Goal: Transaction & Acquisition: Purchase product/service

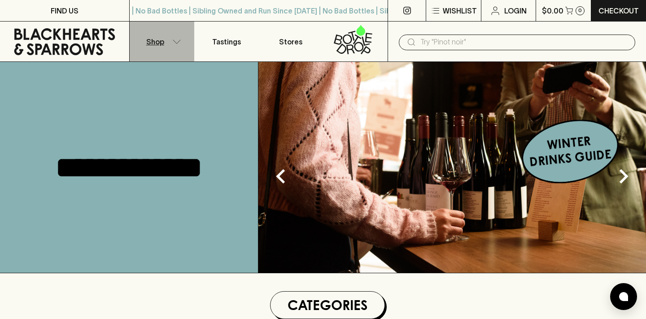
click at [163, 44] on p "Shop" at bounding box center [155, 41] width 18 height 11
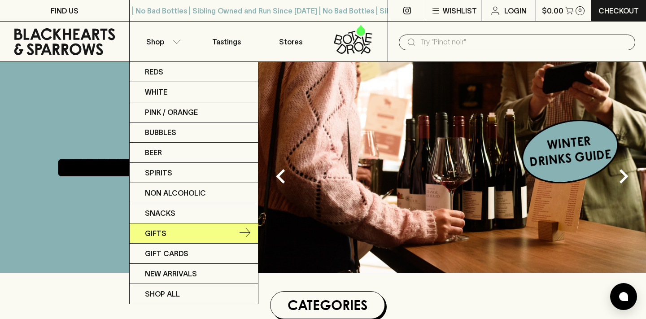
click at [170, 234] on link "Gifts" at bounding box center [194, 233] width 128 height 20
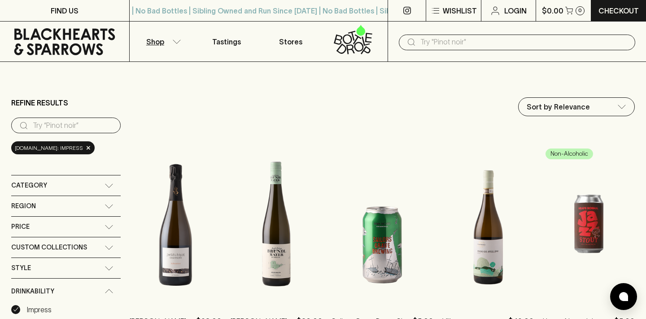
click at [165, 43] on button "Shop" at bounding box center [162, 42] width 65 height 40
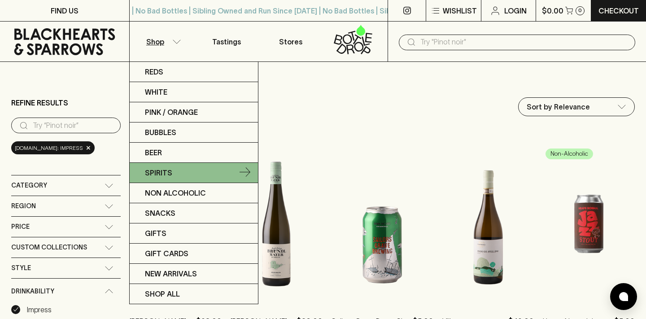
click at [187, 175] on link "Spirits" at bounding box center [194, 173] width 128 height 20
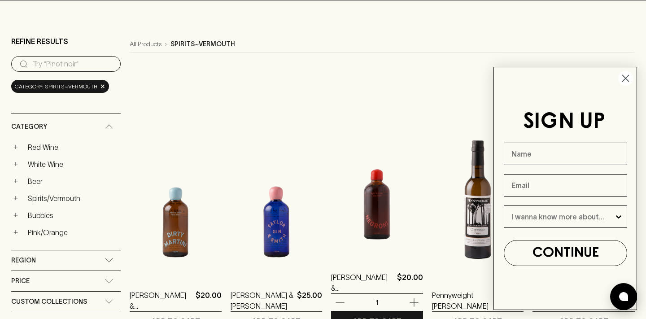
scroll to position [75, 0]
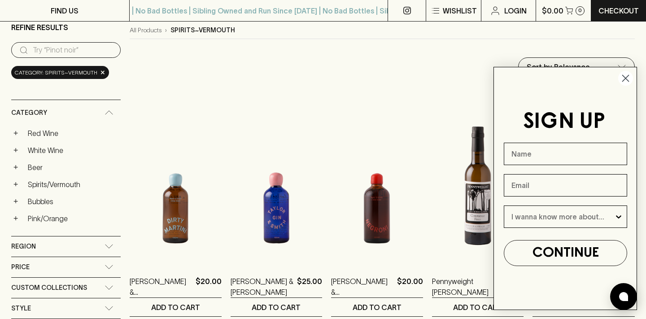
click at [624, 79] on circle "Close dialog" at bounding box center [625, 78] width 15 height 15
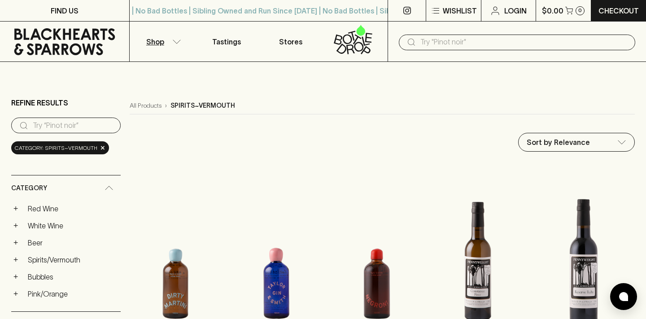
scroll to position [0, 0]
click at [47, 201] on link "Red Wine" at bounding box center [72, 208] width 97 height 15
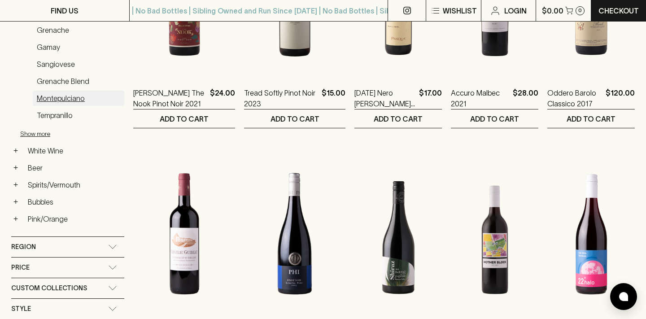
scroll to position [265, 0]
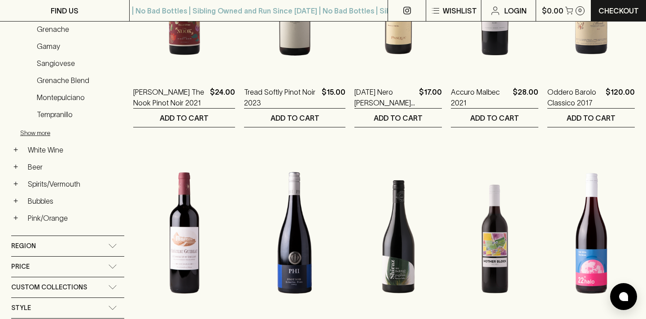
click at [82, 261] on div "Price" at bounding box center [59, 266] width 97 height 11
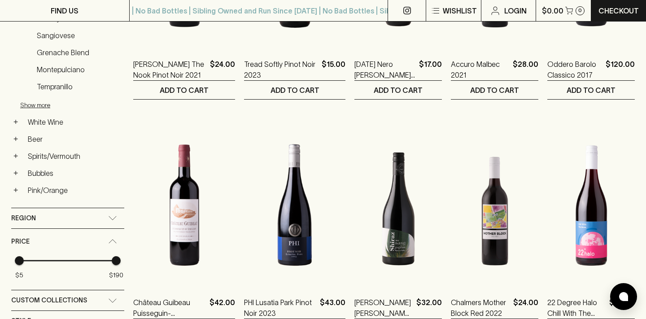
scroll to position [298, 0]
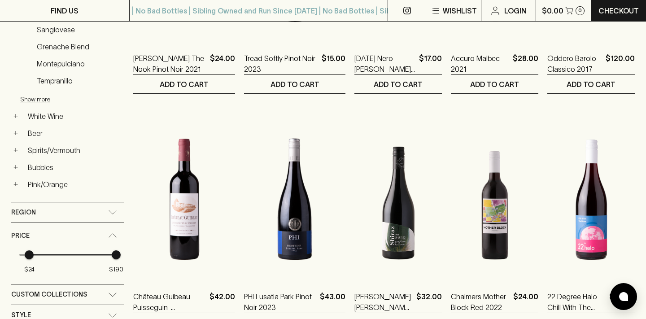
type input "29"
drag, startPoint x: 18, startPoint y: 243, endPoint x: 32, endPoint y: 244, distance: 14.4
click at [32, 250] on span "$24" at bounding box center [29, 254] width 9 height 9
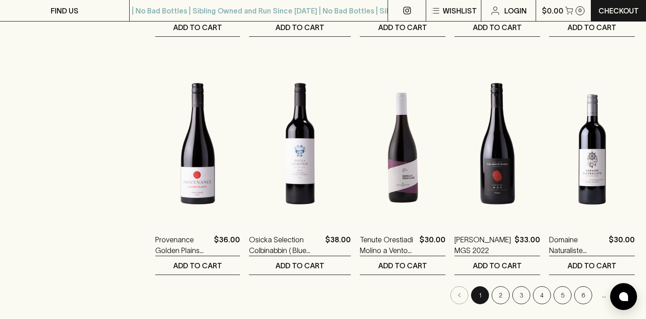
scroll to position [831, 0]
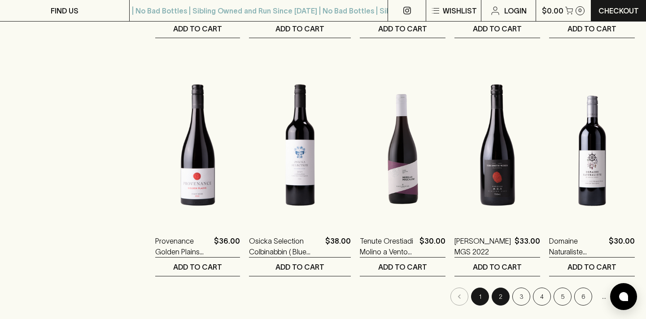
click at [497, 288] on button "2" at bounding box center [501, 297] width 18 height 18
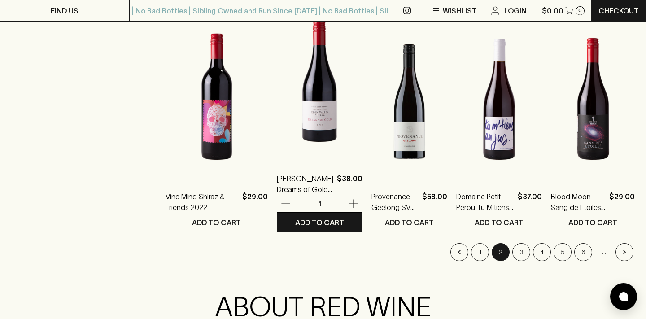
scroll to position [895, 0]
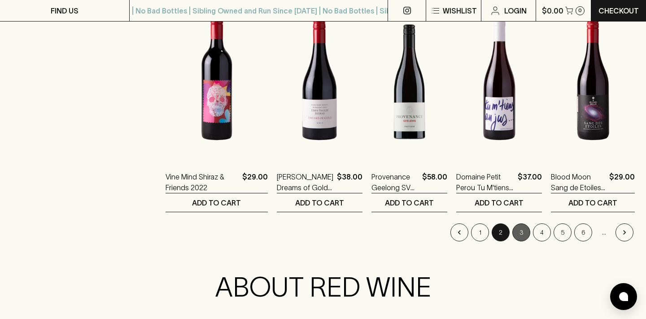
click at [522, 223] on button "3" at bounding box center [521, 232] width 18 height 18
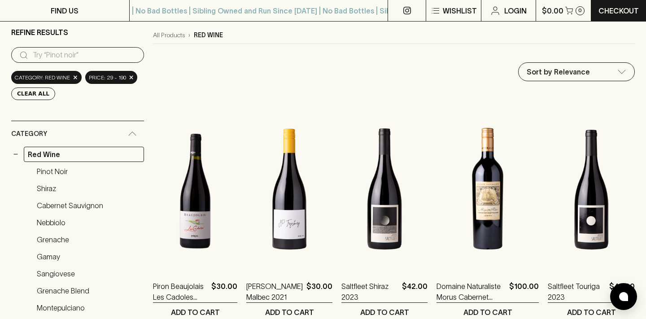
scroll to position [71, 0]
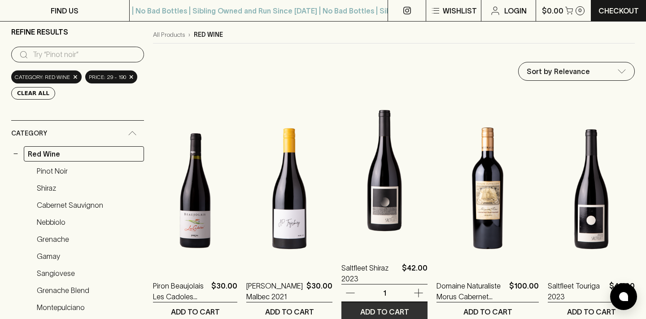
click at [408, 306] on p "ADD TO CART" at bounding box center [384, 311] width 49 height 11
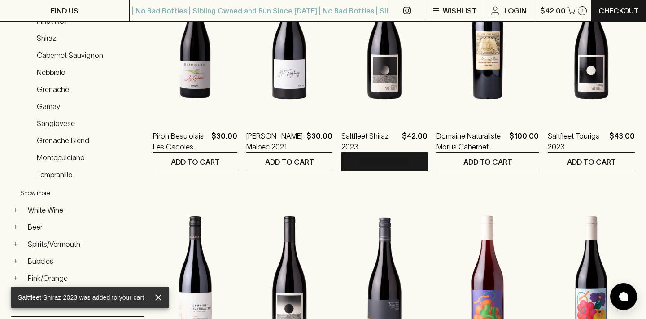
scroll to position [223, 0]
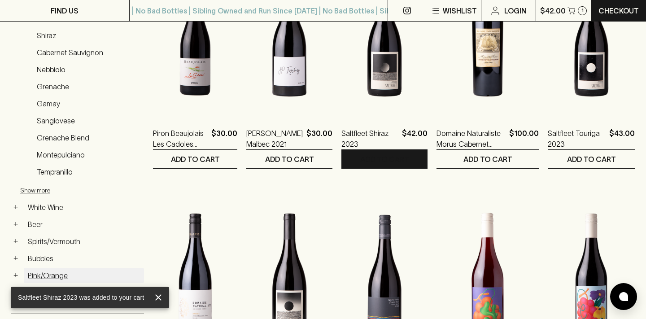
click at [34, 268] on link "Pink/Orange" at bounding box center [84, 275] width 120 height 15
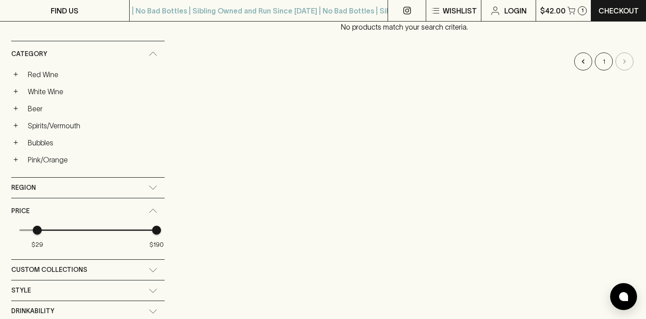
scroll to position [150, 0]
click at [38, 101] on link "Beer" at bounding box center [94, 108] width 141 height 15
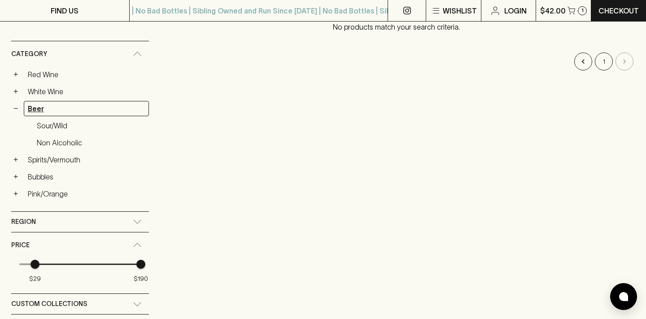
click at [31, 101] on link "Beer" at bounding box center [86, 108] width 125 height 15
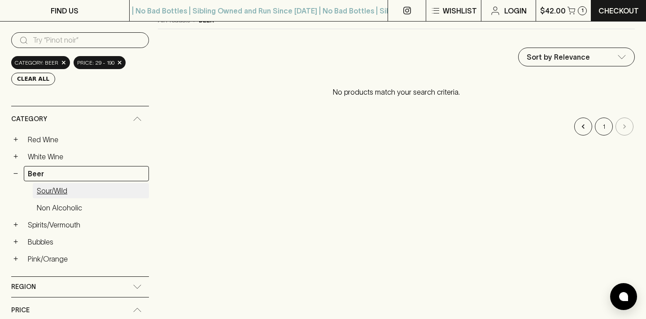
scroll to position [85, 0]
click at [117, 58] on span "×" at bounding box center [119, 62] width 5 height 9
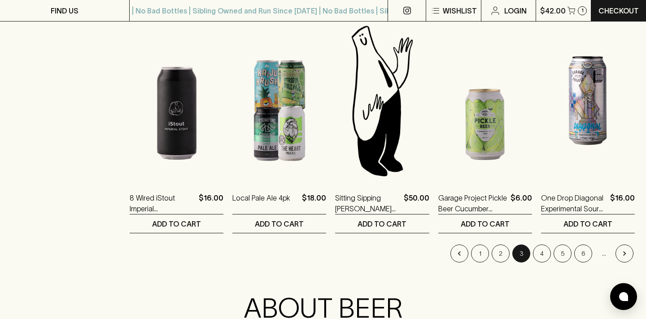
scroll to position [875, 0]
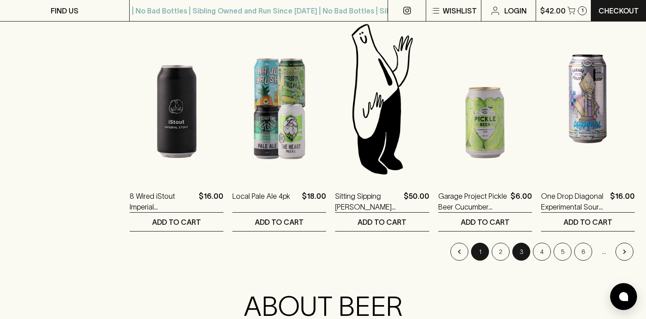
click at [477, 243] on button "1" at bounding box center [480, 252] width 18 height 18
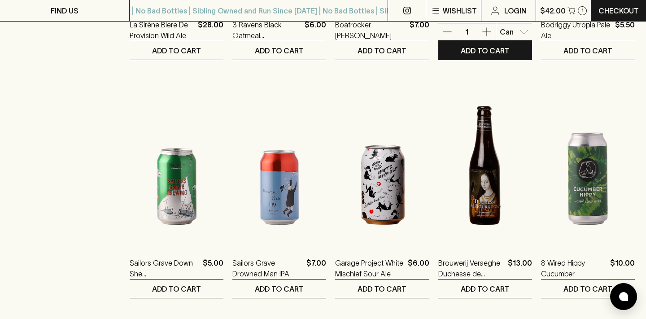
scroll to position [581, 0]
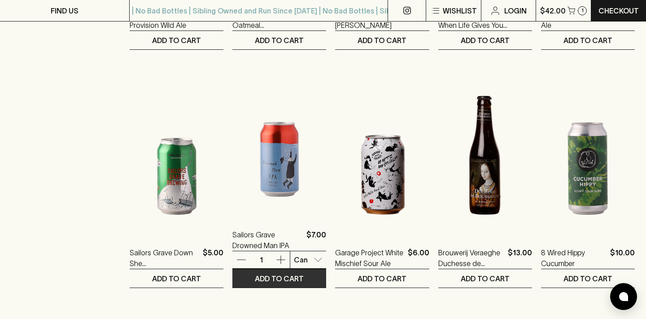
click at [280, 273] on p "ADD TO CART" at bounding box center [279, 278] width 49 height 11
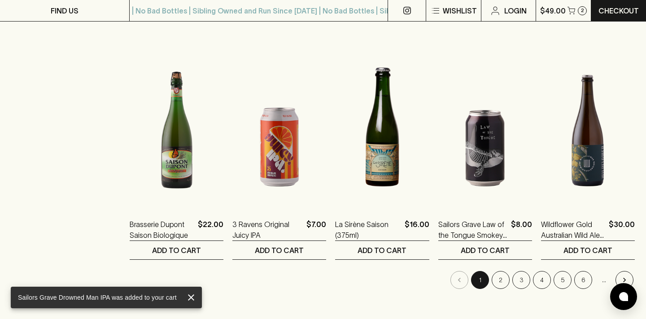
scroll to position [848, 0]
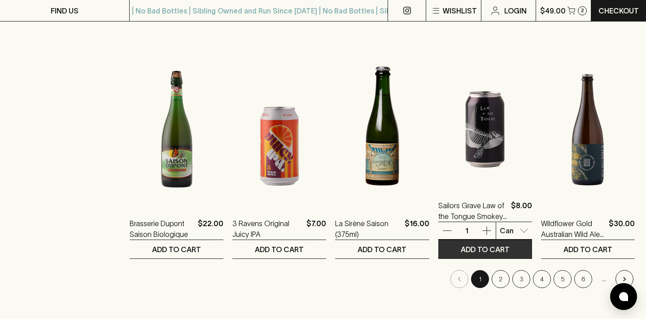
click at [474, 244] on p "ADD TO CART" at bounding box center [485, 249] width 49 height 11
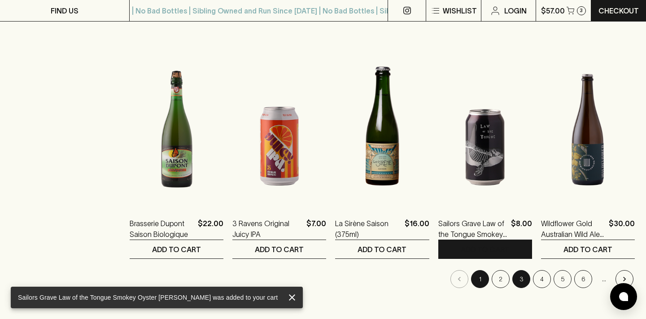
click at [522, 270] on button "3" at bounding box center [521, 279] width 18 height 18
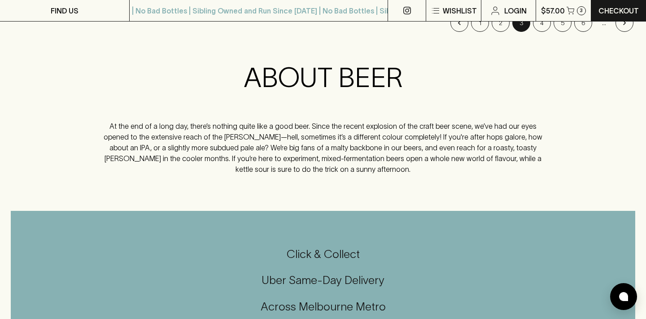
scroll to position [1050, 0]
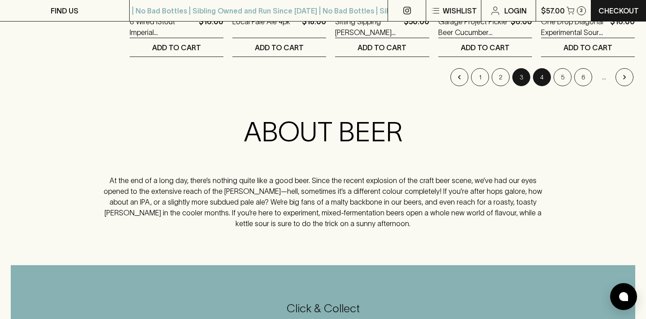
click at [543, 68] on button "4" at bounding box center [542, 77] width 18 height 18
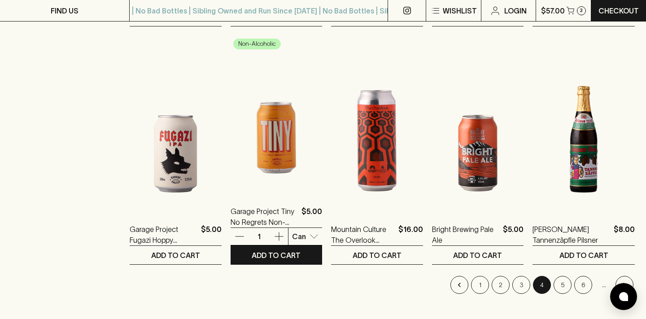
scroll to position [843, 0]
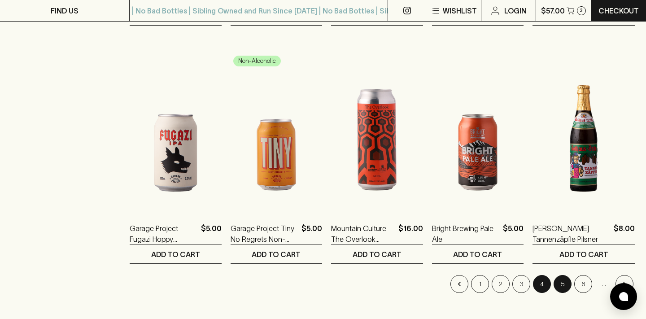
click at [568, 275] on button "5" at bounding box center [563, 284] width 18 height 18
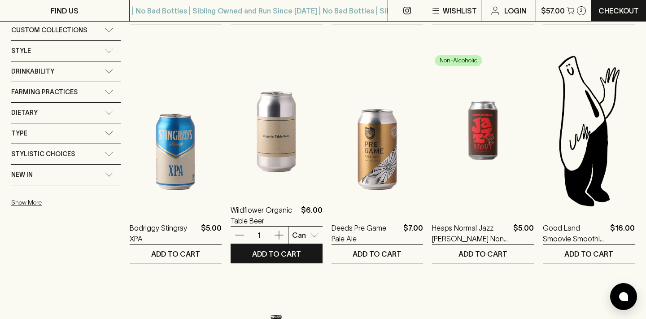
scroll to position [372, 0]
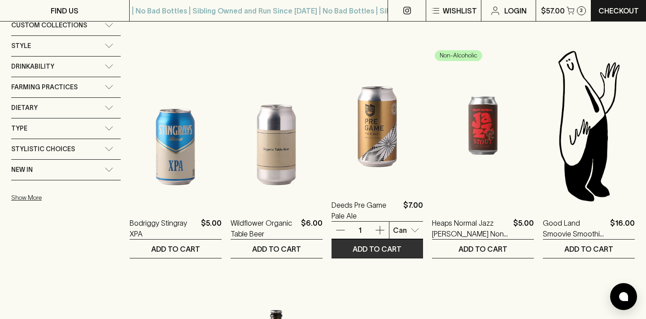
click at [394, 244] on p "ADD TO CART" at bounding box center [377, 249] width 49 height 11
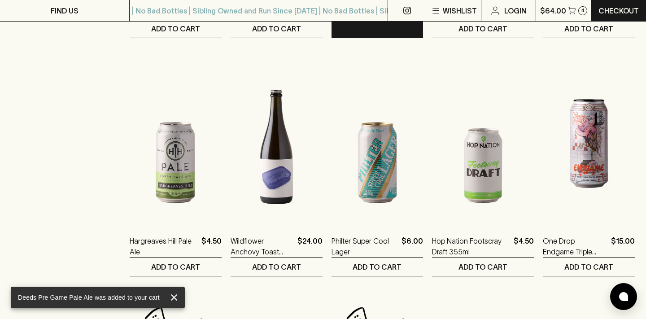
scroll to position [593, 0]
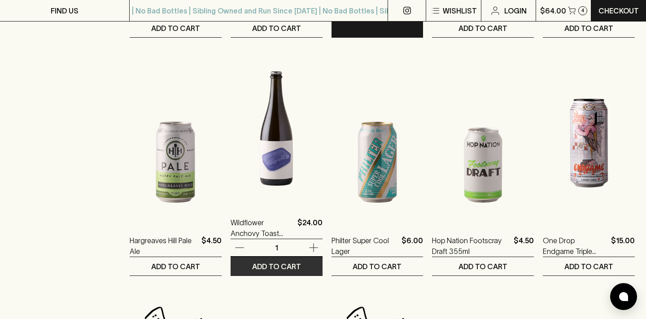
click at [294, 261] on p "ADD TO CART" at bounding box center [276, 266] width 49 height 11
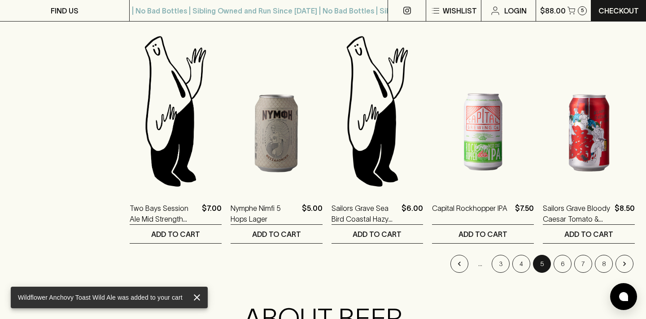
scroll to position [867, 0]
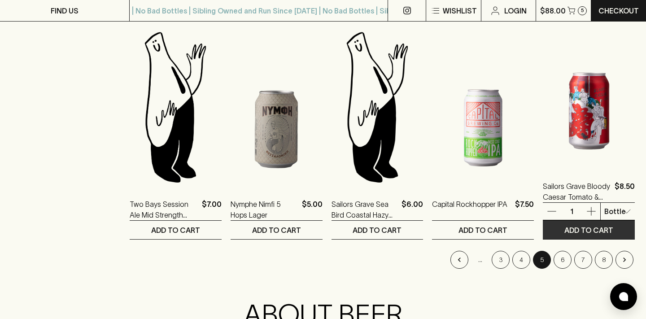
click at [584, 221] on button "ADD TO CART" at bounding box center [589, 230] width 92 height 18
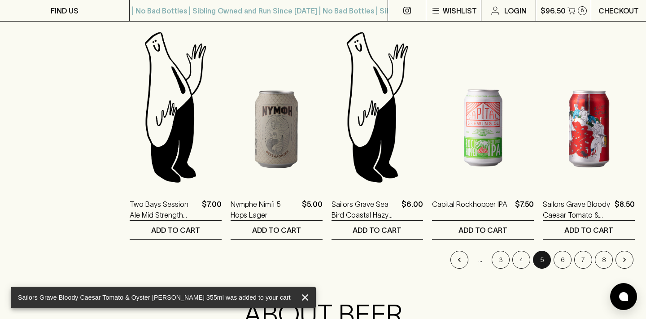
click at [612, 12] on p "Checkout" at bounding box center [619, 10] width 40 height 11
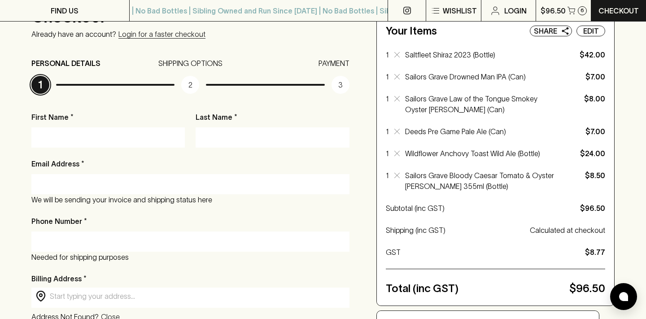
scroll to position [88, 0]
type input "[PERSON_NAME]"
type input "Brown"
type input "[EMAIL_ADDRESS][DOMAIN_NAME]"
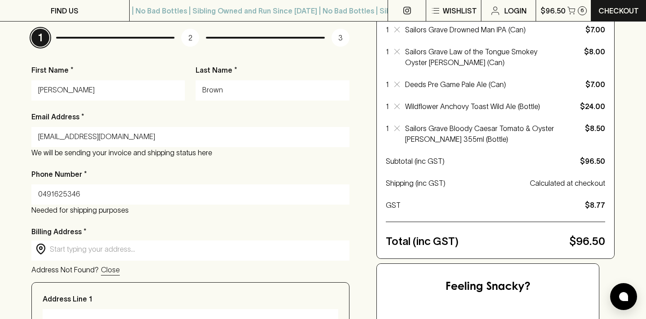
scroll to position [148, 0]
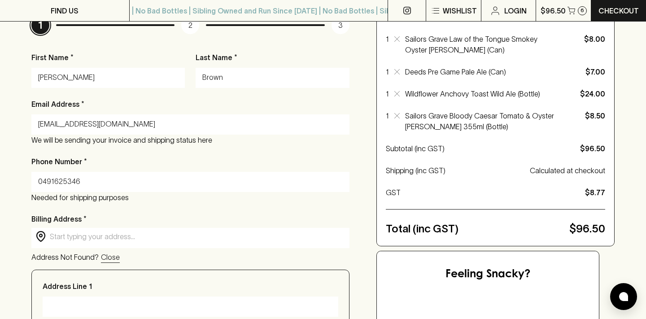
type input "0491625346"
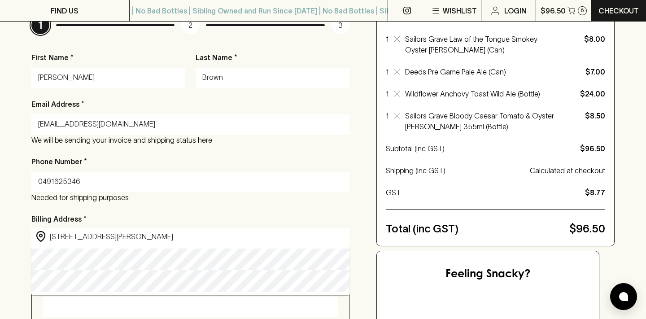
type input "[STREET_ADDRESS][PERSON_NAME]"
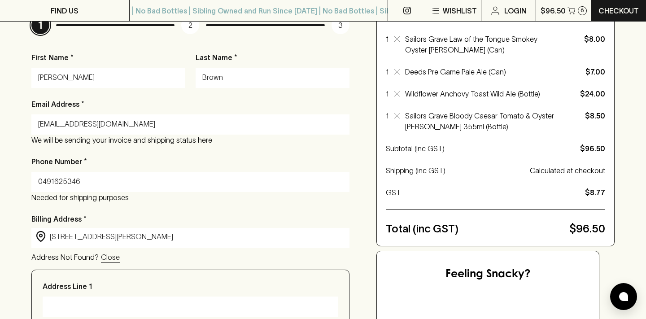
type input "[STREET_ADDRESS][PERSON_NAME]"
type input "[GEOGRAPHIC_DATA]"
type input "3058"
type input "Victoria"
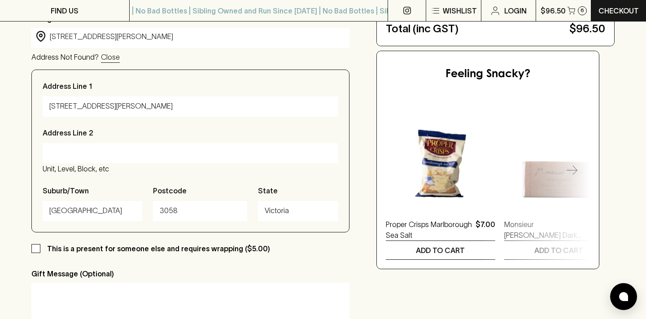
scroll to position [350, 0]
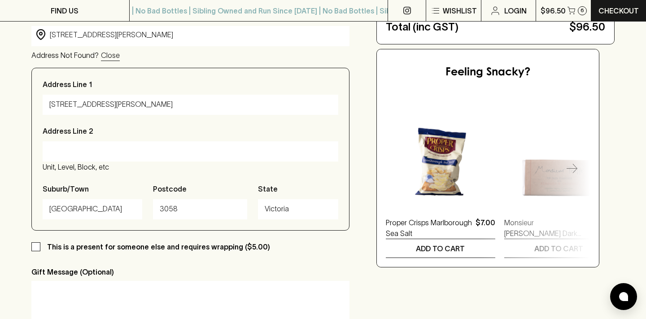
click at [114, 297] on textarea at bounding box center [191, 308] width 306 height 41
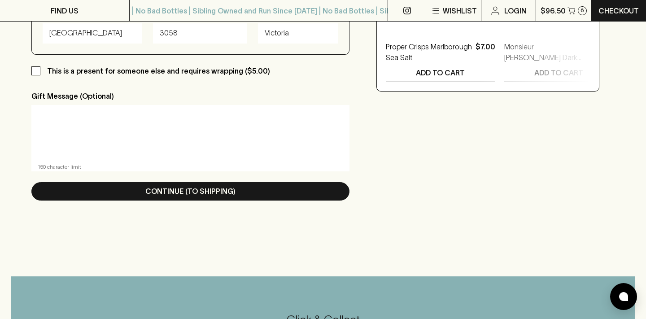
scroll to position [538, 0]
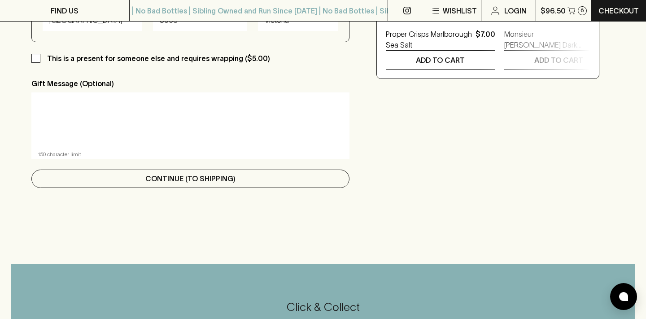
click at [213, 175] on p "Continue (To Shipping)" at bounding box center [190, 178] width 90 height 11
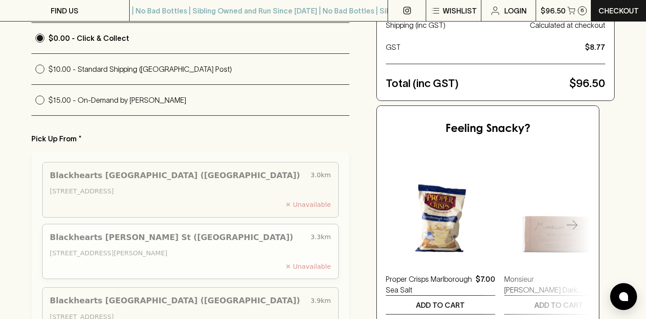
scroll to position [292, 0]
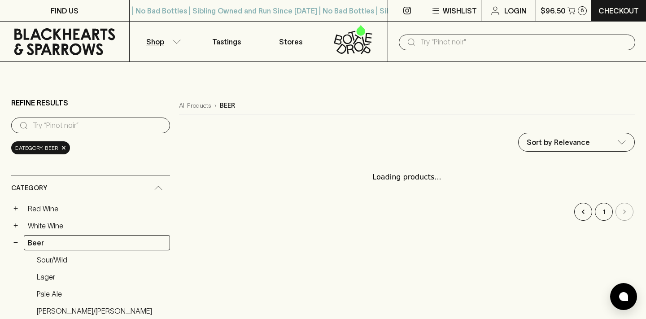
type input "79.5"
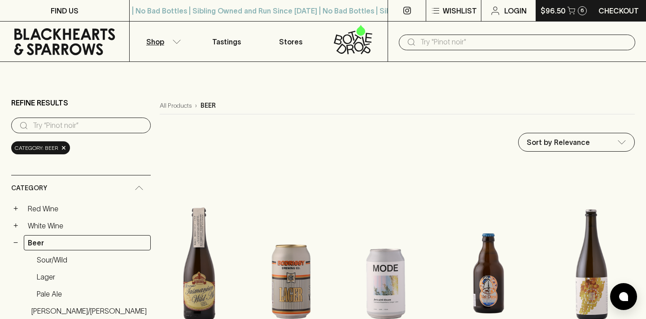
click at [550, 9] on p "$96.50" at bounding box center [553, 10] width 25 height 11
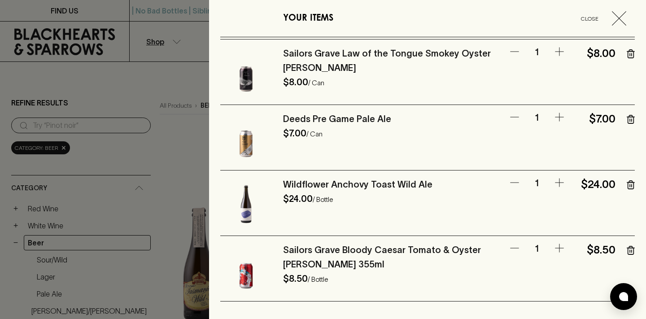
scroll to position [101, 0]
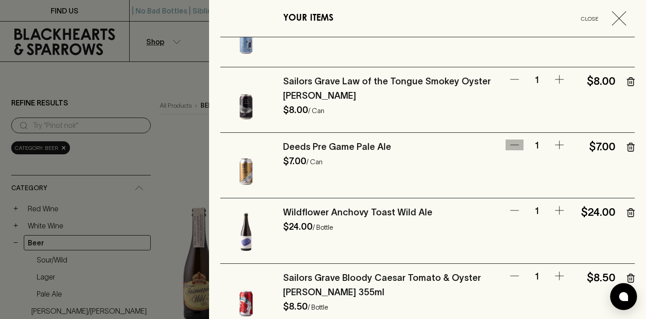
click at [515, 144] on icon "button" at bounding box center [514, 145] width 11 height 11
click at [629, 146] on icon "button" at bounding box center [631, 147] width 8 height 9
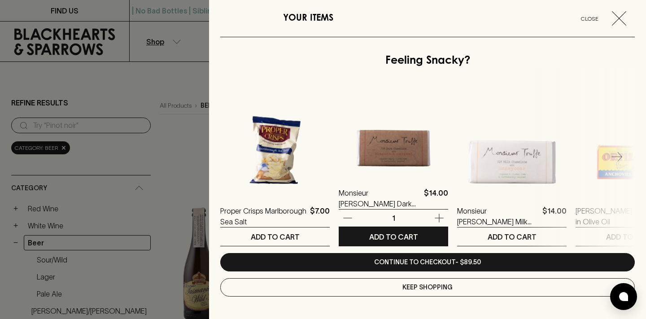
scroll to position [487, 0]
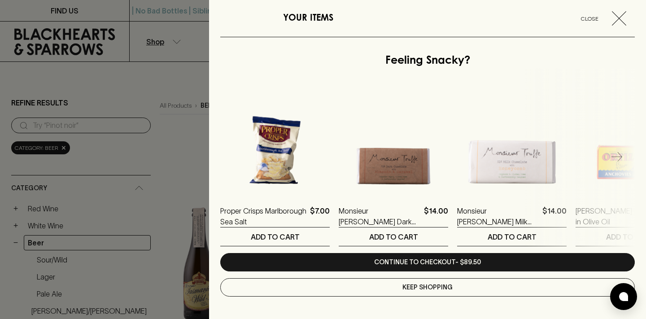
click at [616, 156] on icon "button" at bounding box center [617, 157] width 11 height 11
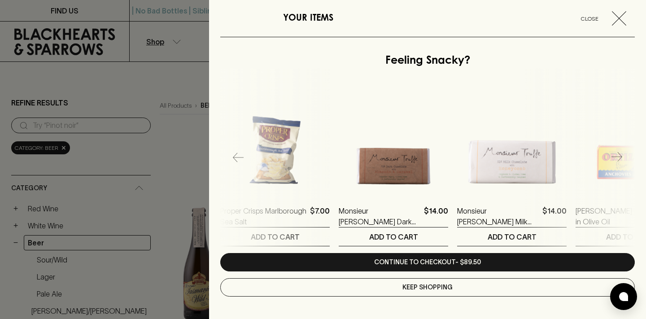
scroll to position [0, 118]
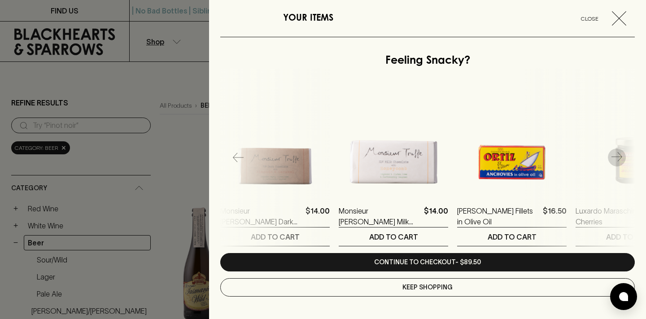
click at [611, 160] on button "button" at bounding box center [617, 158] width 18 height 18
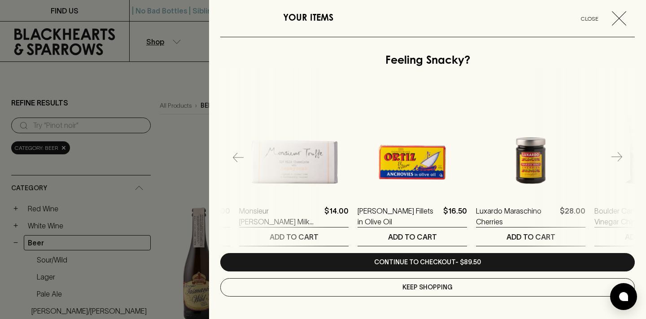
scroll to position [0, 237]
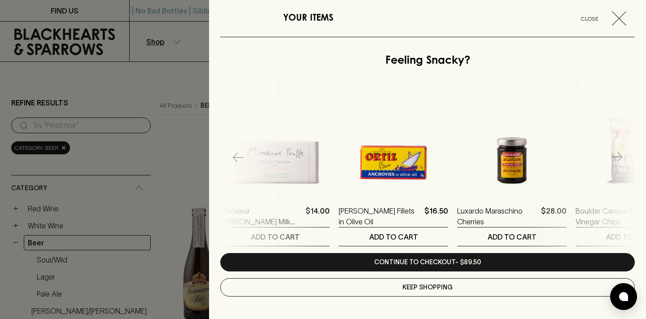
click at [615, 159] on icon "button" at bounding box center [617, 157] width 11 height 11
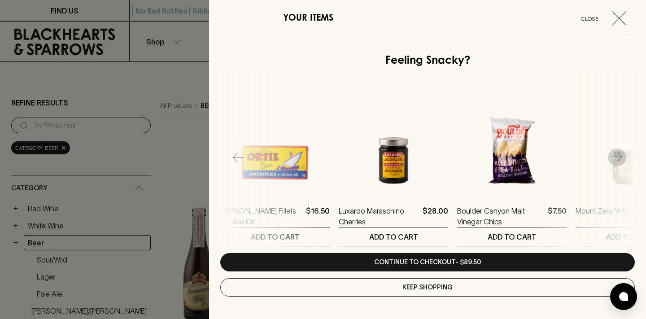
click at [615, 159] on icon "button" at bounding box center [617, 157] width 11 height 11
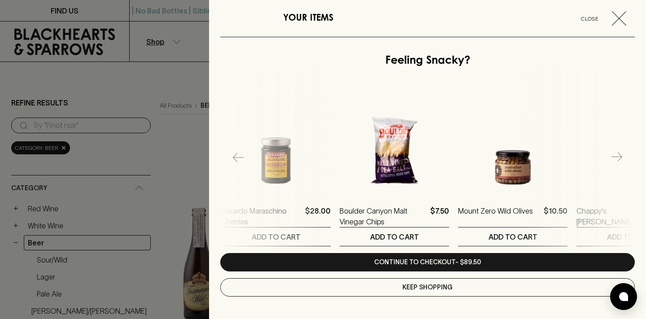
scroll to position [0, 474]
click at [615, 159] on icon "button" at bounding box center [617, 157] width 11 height 11
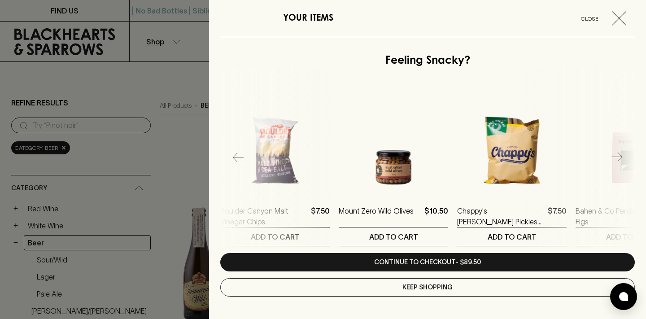
click at [615, 159] on icon "button" at bounding box center [617, 157] width 11 height 11
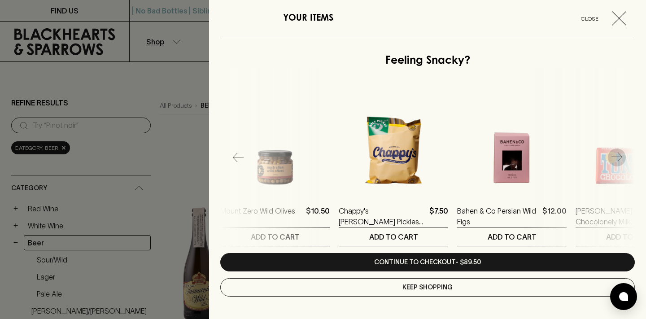
click at [615, 159] on icon "button" at bounding box center [617, 157] width 11 height 11
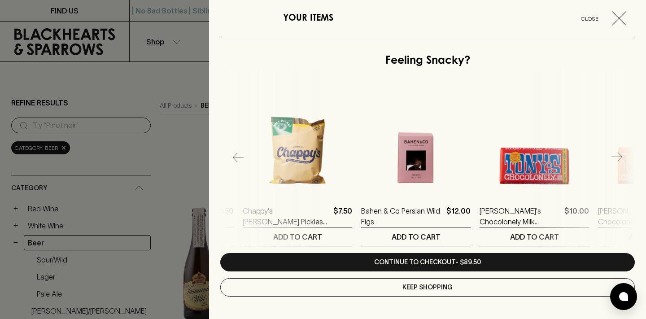
scroll to position [0, 829]
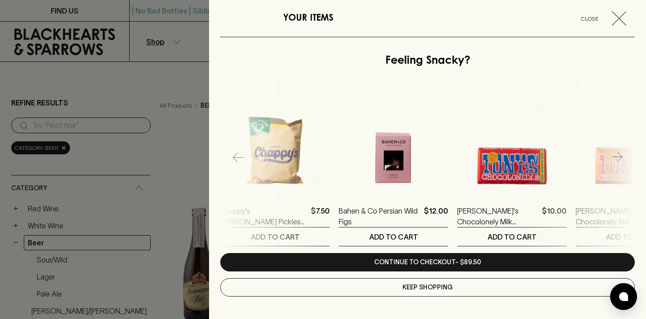
click at [615, 159] on icon "button" at bounding box center [617, 157] width 11 height 11
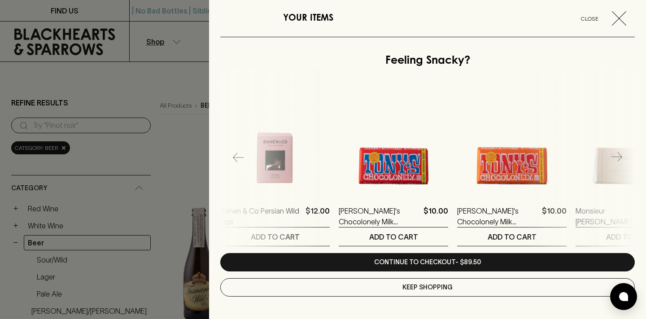
click at [615, 159] on icon "button" at bounding box center [617, 157] width 11 height 11
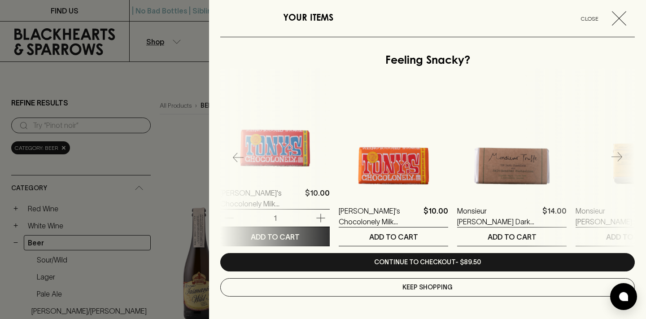
click at [290, 238] on p "ADD TO CART" at bounding box center [275, 237] width 49 height 11
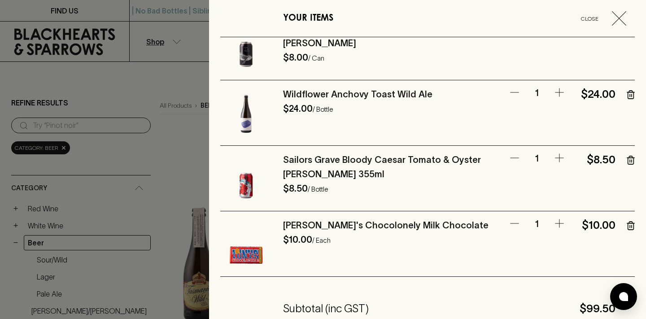
scroll to position [159, 0]
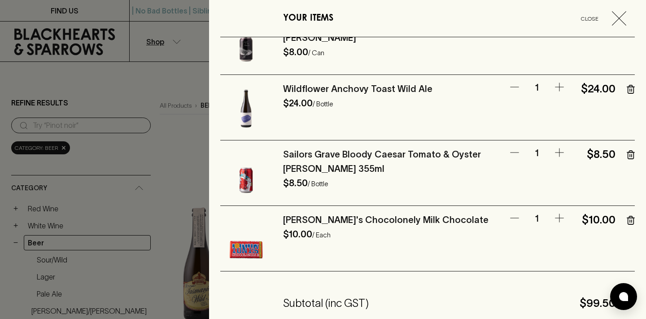
click at [517, 153] on icon "button" at bounding box center [514, 152] width 11 height 11
click at [628, 157] on icon "button" at bounding box center [631, 155] width 6 height 8
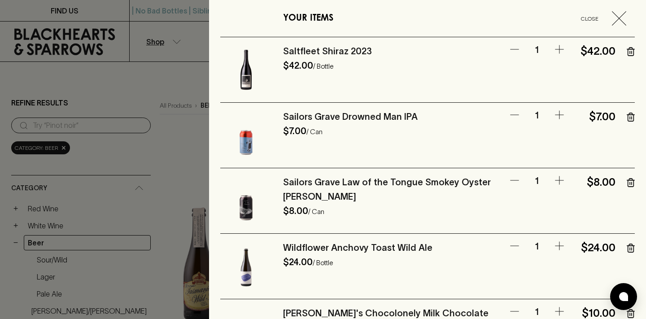
scroll to position [0, 0]
click at [631, 115] on icon "button" at bounding box center [631, 117] width 8 height 9
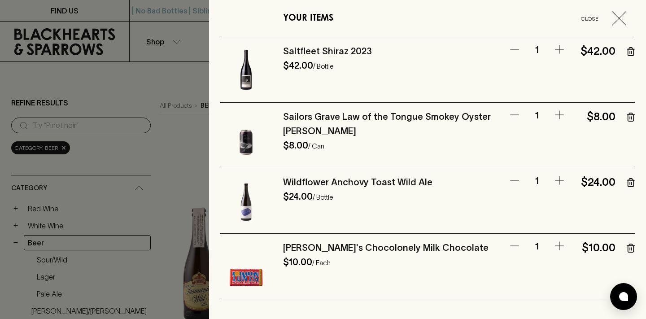
click at [631, 248] on icon "button" at bounding box center [631, 248] width 8 height 9
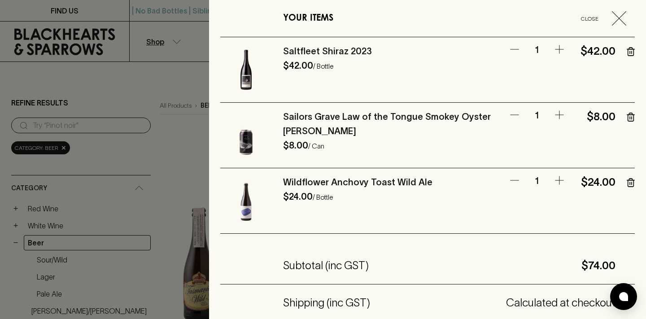
click at [631, 118] on icon "button" at bounding box center [631, 117] width 8 height 9
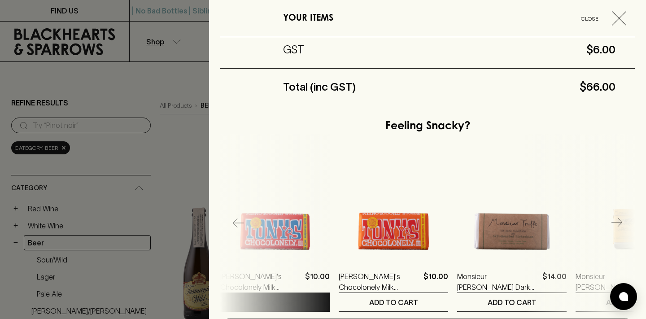
scroll to position [290, 0]
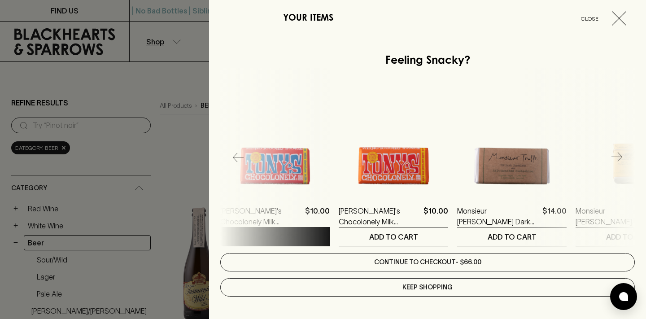
click at [456, 260] on link "Continue to checkout - $66.00" at bounding box center [427, 262] width 415 height 18
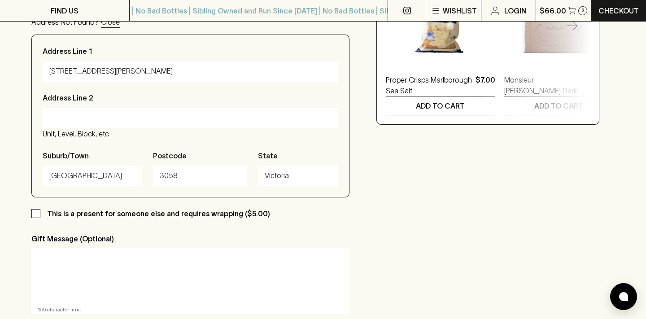
scroll to position [384, 0]
click at [88, 264] on textarea at bounding box center [191, 274] width 306 height 41
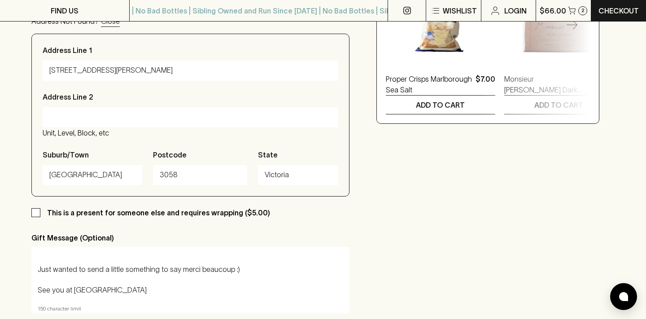
scroll to position [30, 0]
click at [249, 267] on textarea "Hi [PERSON_NAME]! Just wanted to send a little something to say merci beaucoup …" at bounding box center [191, 274] width 306 height 41
type textarea "Hi [PERSON_NAME]! Just wanted to send a little something to say merci beaucoup …"
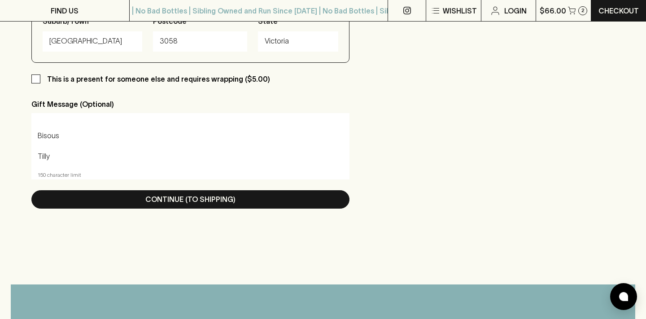
scroll to position [547, 0]
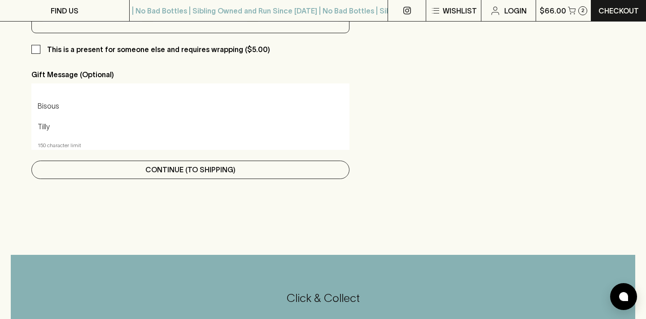
click at [250, 176] on button "Continue (To Shipping)" at bounding box center [190, 170] width 318 height 18
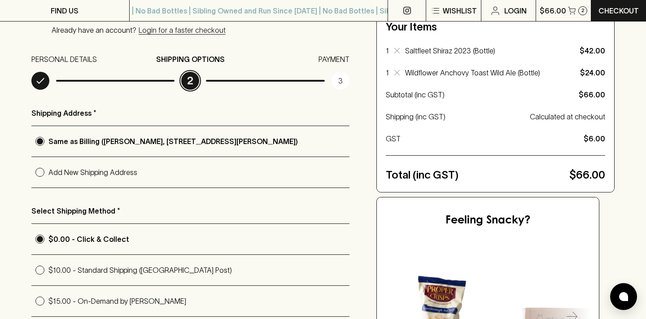
scroll to position [114, 0]
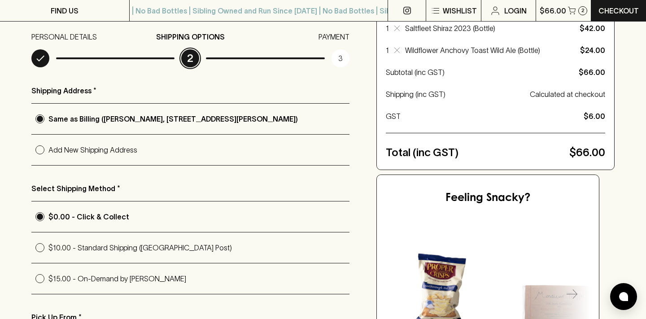
click at [165, 249] on p "$10.00 - Standard Shipping ([GEOGRAPHIC_DATA] Post)" at bounding box center [198, 247] width 301 height 11
click at [48, 249] on input "$10.00 - Standard Shipping ([GEOGRAPHIC_DATA] Post)" at bounding box center [39, 247] width 17 height 17
radio input "true"
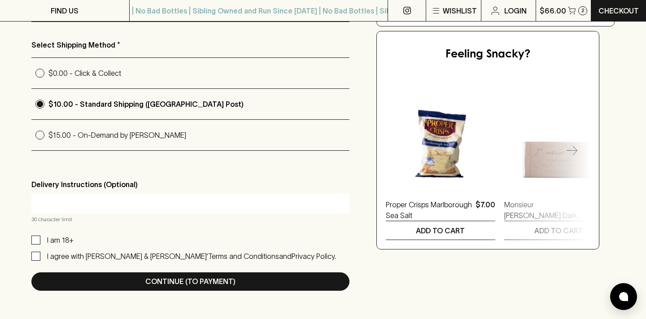
scroll to position [258, 0]
click at [34, 242] on input "I am 18+" at bounding box center [35, 239] width 9 height 9
checkbox input "true"
click at [35, 254] on input "I agree with [PERSON_NAME] & [PERSON_NAME]’ Terms and Conditions and Privacy Po…" at bounding box center [35, 255] width 9 height 9
checkbox input "true"
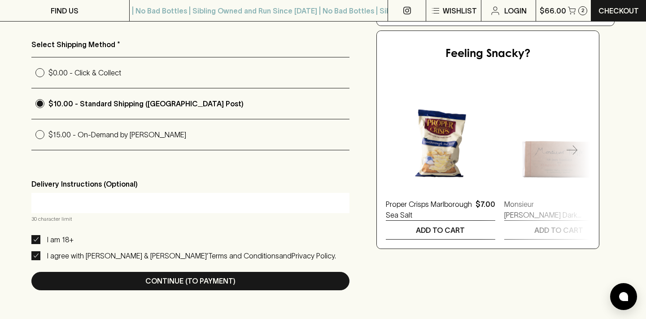
click at [139, 205] on input "text" at bounding box center [190, 203] width 305 height 14
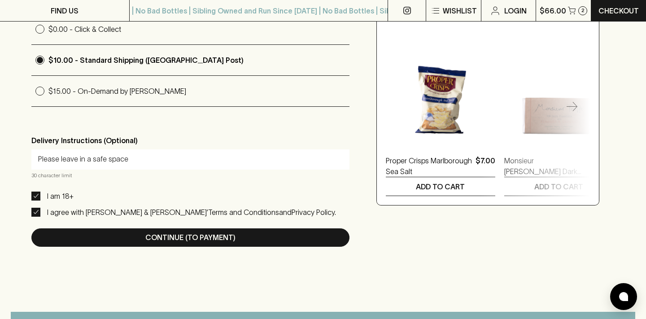
scroll to position [305, 0]
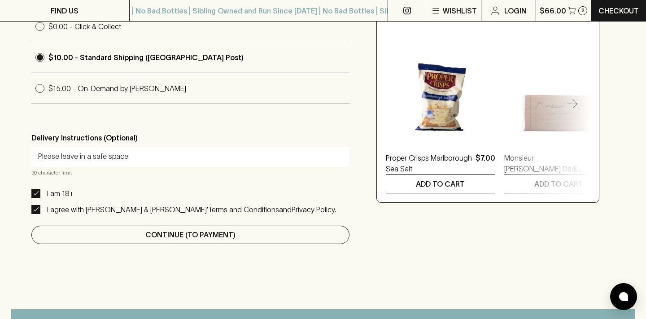
type input "Please leave in a safe space"
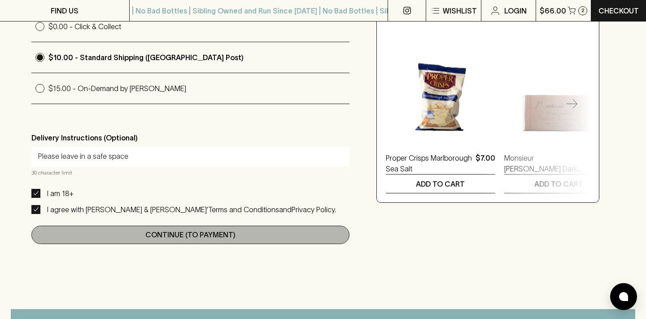
click at [201, 237] on p "Continue (To Payment)" at bounding box center [190, 234] width 90 height 11
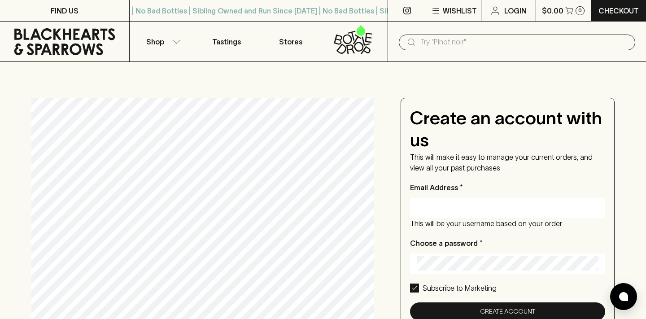
scroll to position [0, 0]
